Goal: Information Seeking & Learning: Learn about a topic

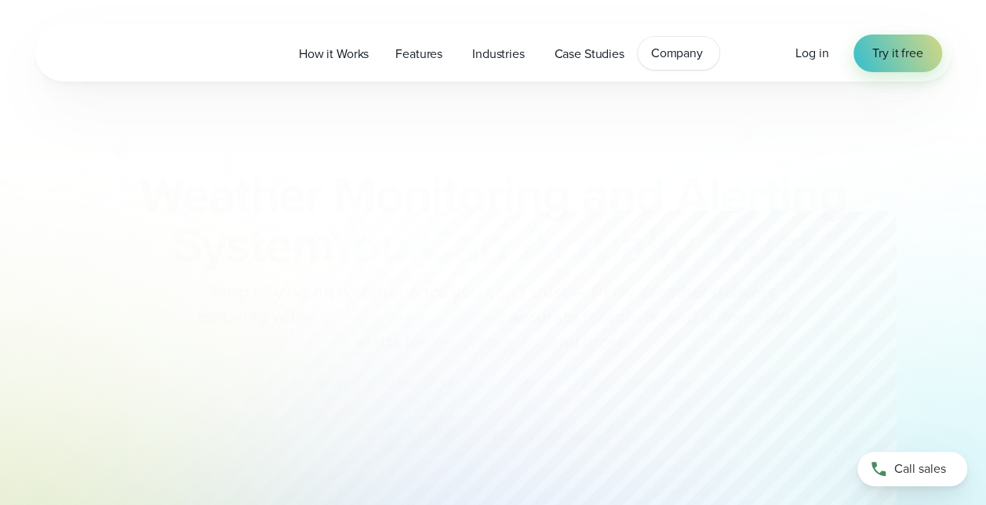
click at [689, 58] on span "Company" at bounding box center [677, 53] width 52 height 19
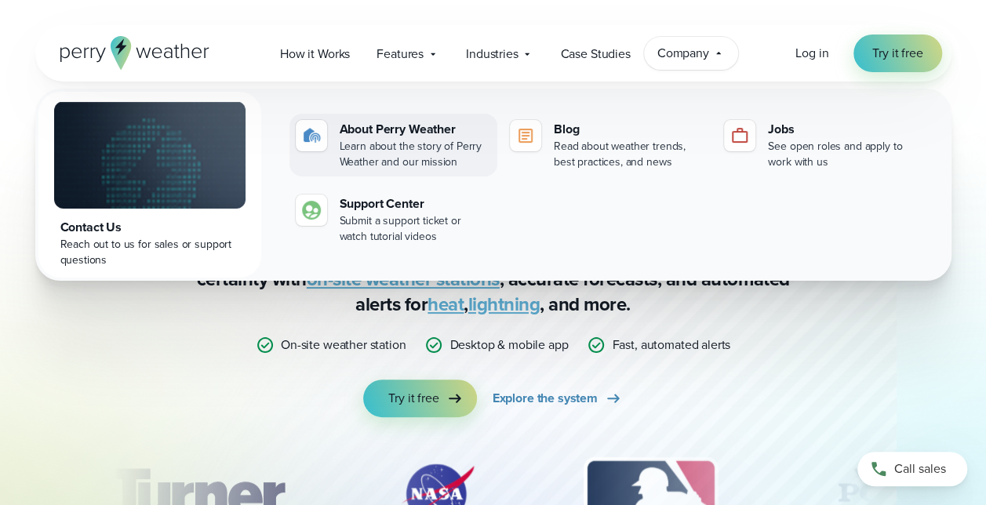
click at [376, 129] on div "About Perry Weather" at bounding box center [414, 129] width 151 height 19
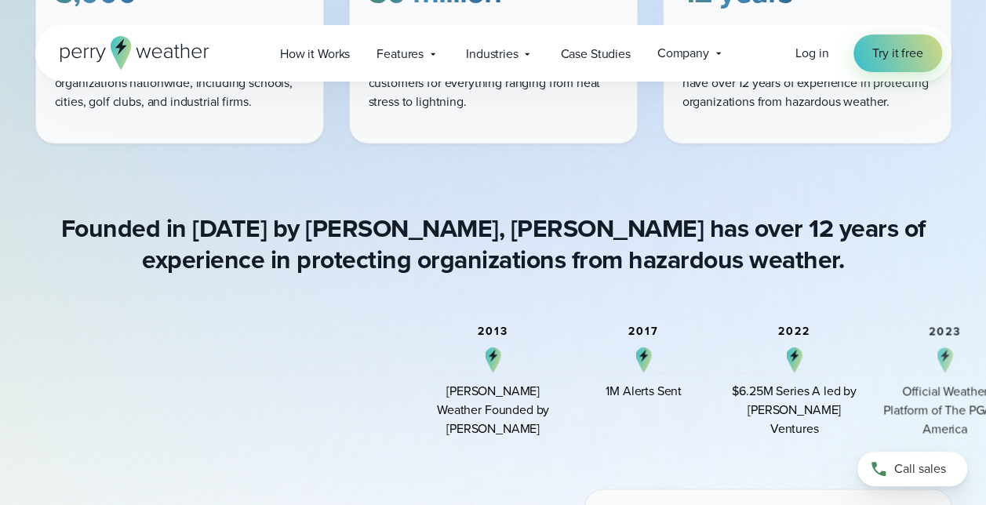
scroll to position [1176, 0]
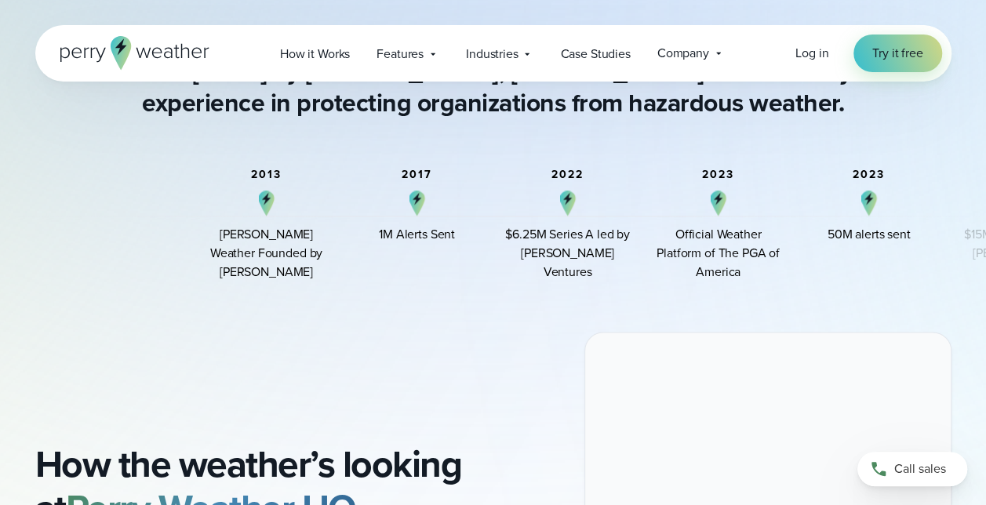
drag, startPoint x: 684, startPoint y: 215, endPoint x: 430, endPoint y: 240, distance: 255.3
click at [430, 240] on div "2017 1M Alerts Sent" at bounding box center [416, 225] width 125 height 113
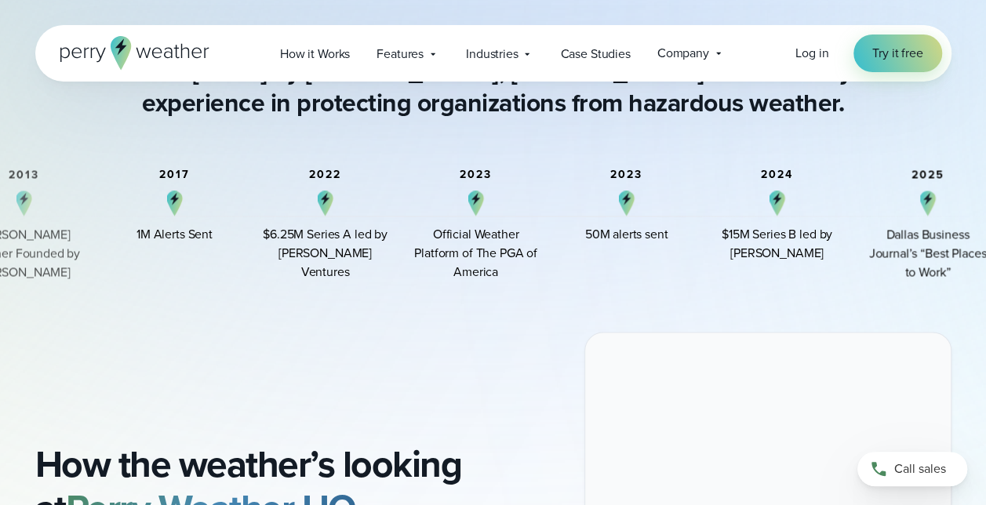
drag, startPoint x: 594, startPoint y: 241, endPoint x: 445, endPoint y: 253, distance: 148.7
click at [431, 256] on div "Official Weather Platform of The PGA of America" at bounding box center [475, 253] width 125 height 56
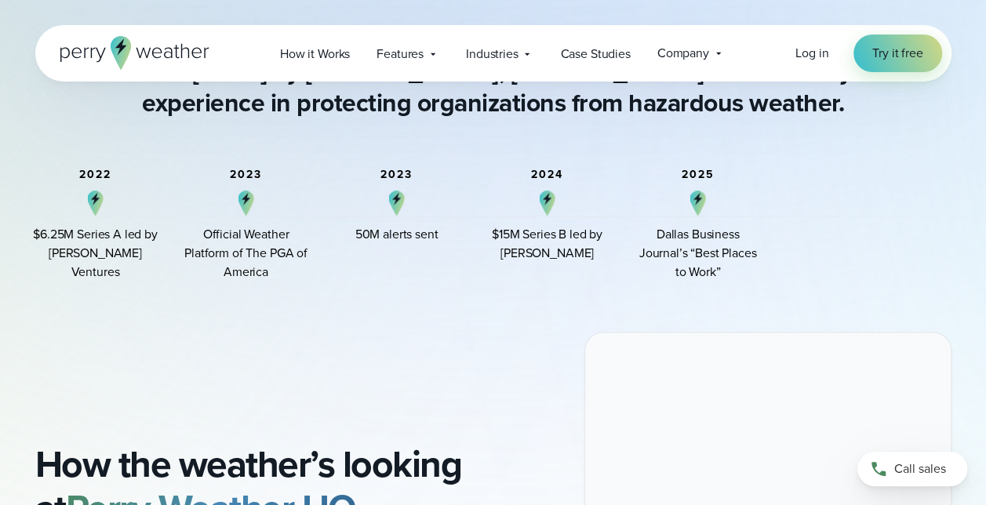
drag, startPoint x: 630, startPoint y: 245, endPoint x: 401, endPoint y: 276, distance: 230.2
click at [401, 276] on div "2023 50M alerts sent" at bounding box center [396, 225] width 125 height 113
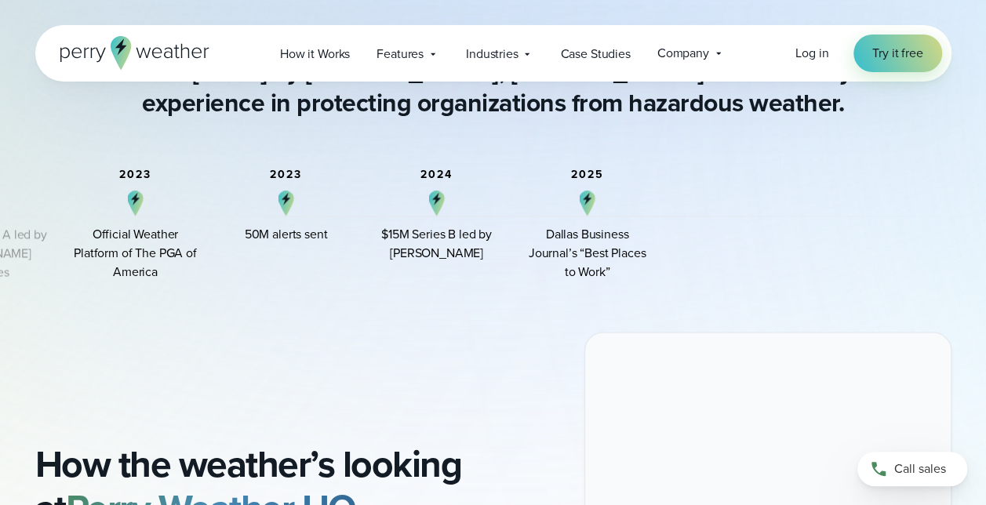
drag, startPoint x: 537, startPoint y: 249, endPoint x: 400, endPoint y: 264, distance: 138.1
click at [400, 264] on div "2024 $15M Series B led by [PERSON_NAME] Ventures" at bounding box center [436, 225] width 125 height 113
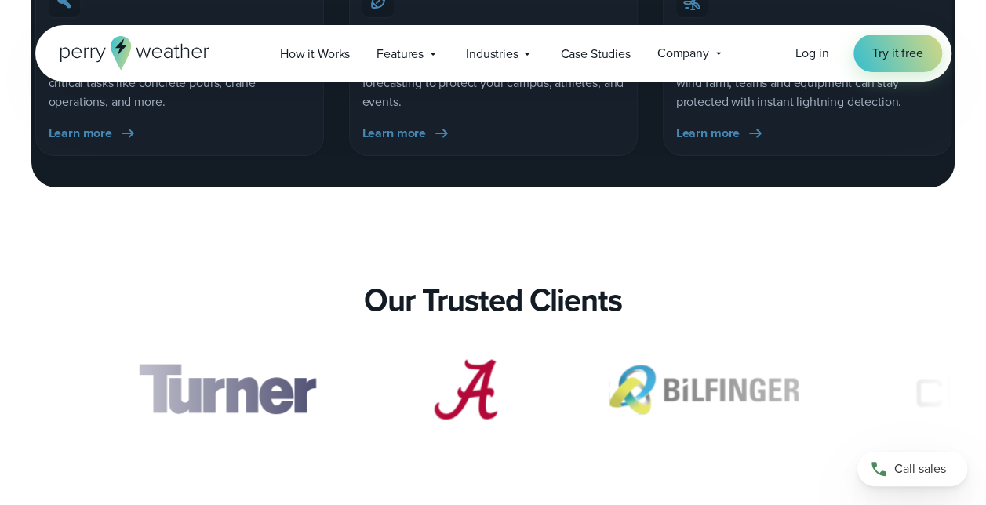
scroll to position [3136, 0]
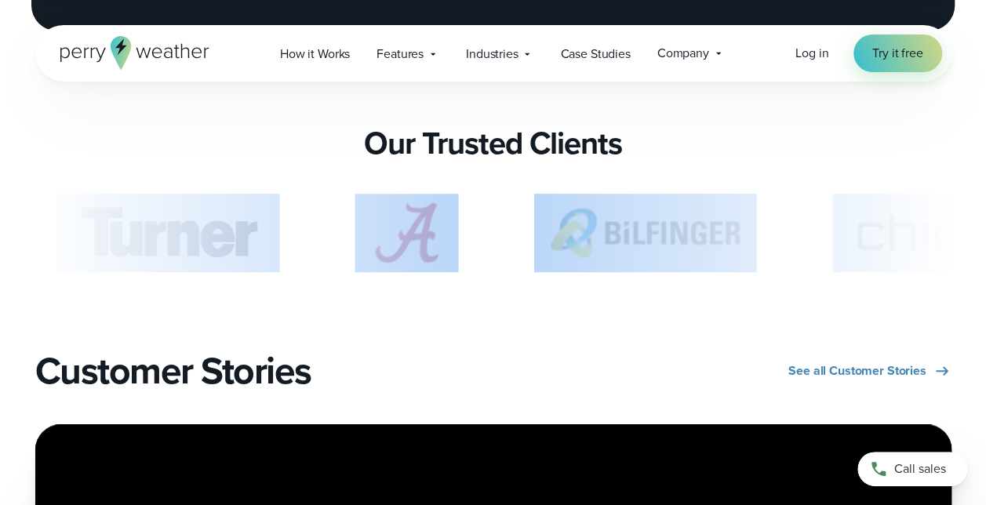
drag, startPoint x: 554, startPoint y: 239, endPoint x: 254, endPoint y: 271, distance: 301.2
click at [254, 271] on div "slideshow" at bounding box center [493, 237] width 916 height 86
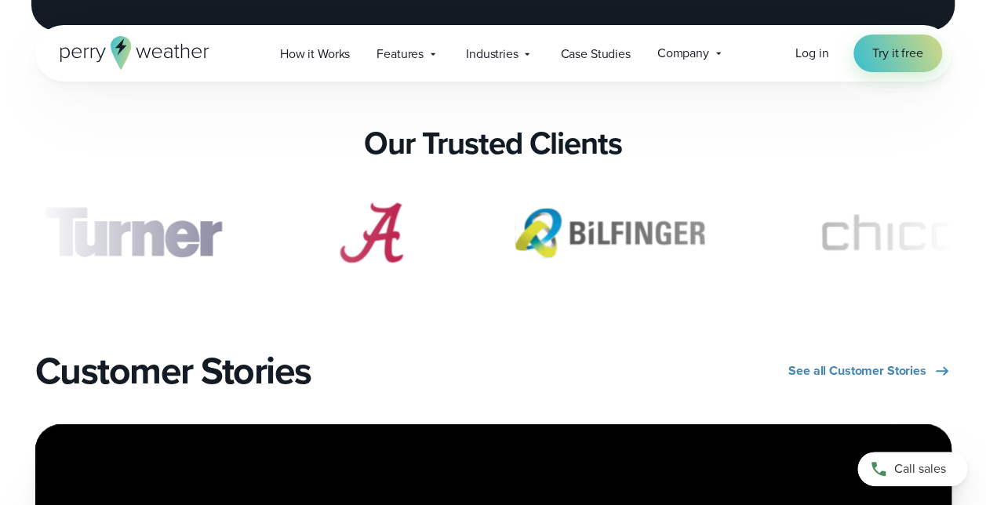
click at [707, 134] on div "Our Trusted Clients" at bounding box center [493, 144] width 916 height 38
